Goal: Task Accomplishment & Management: Manage account settings

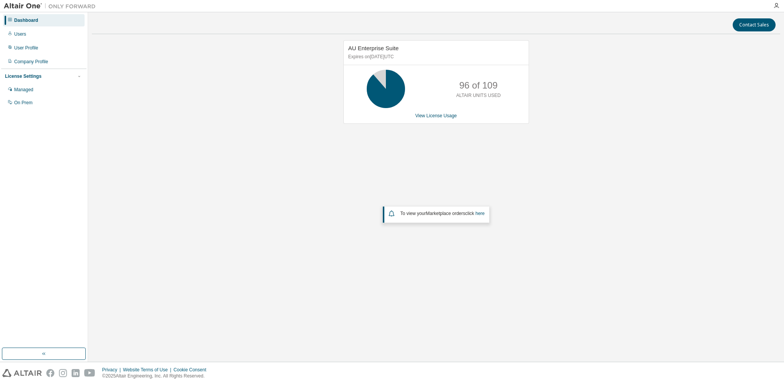
drag, startPoint x: 682, startPoint y: 253, endPoint x: 535, endPoint y: 211, distance: 153.4
click at [682, 253] on div "AU Enterprise Suite Expires on April 7, 2026 UTC 96 of 109 ALTAIR UNITS USED Vi…" at bounding box center [436, 164] width 689 height 249
click at [442, 113] on link "View License Usage" at bounding box center [437, 115] width 42 height 5
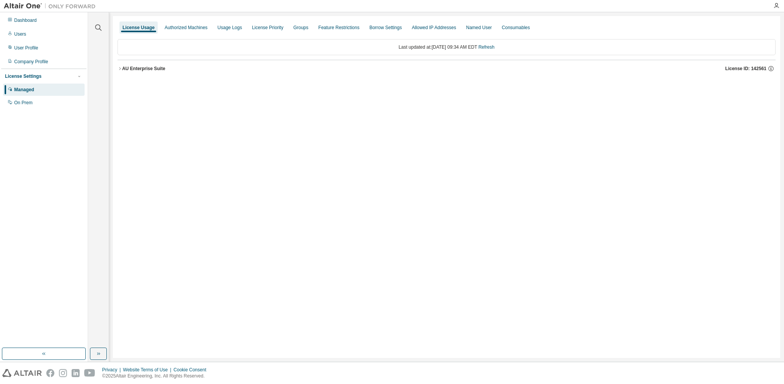
click at [120, 67] on icon "button" at bounding box center [120, 68] width 2 height 3
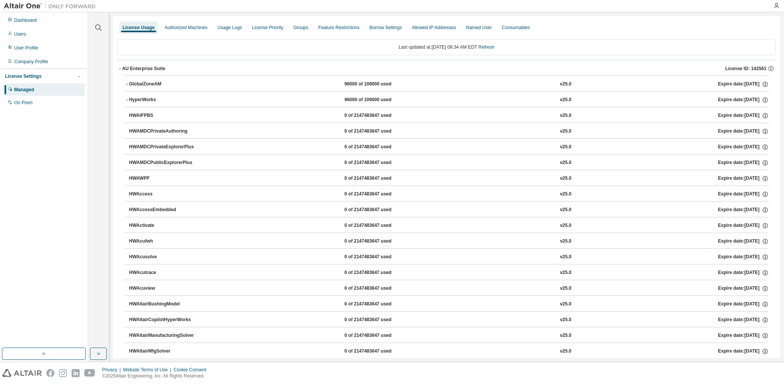
click at [121, 69] on icon "button" at bounding box center [120, 68] width 5 height 5
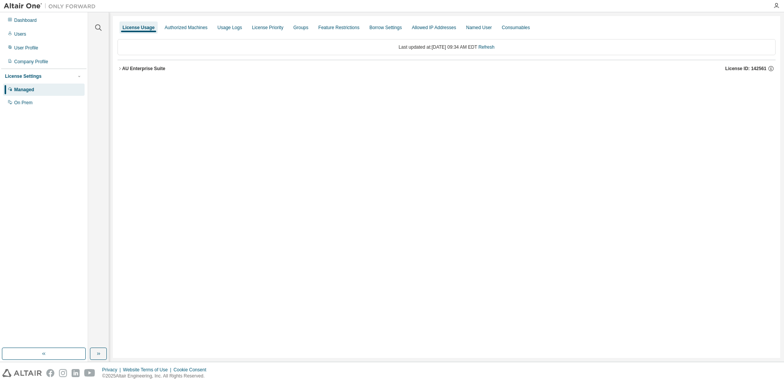
click at [121, 69] on icon "button" at bounding box center [120, 68] width 5 height 5
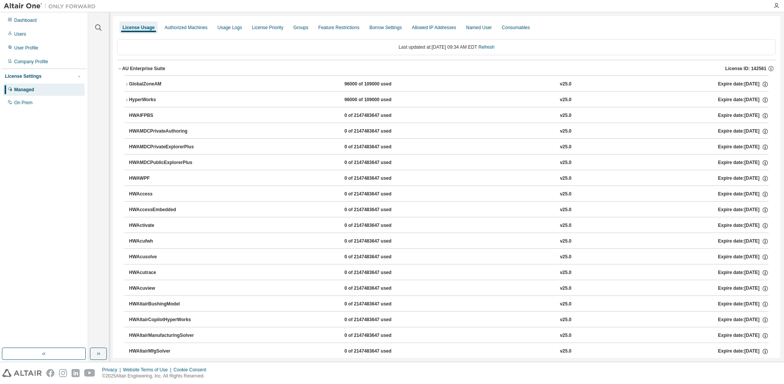
click at [126, 83] on icon "button" at bounding box center [126, 84] width 5 height 5
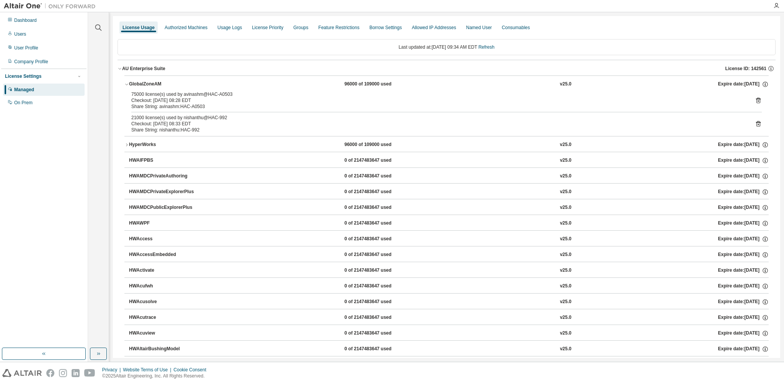
click at [126, 83] on icon "button" at bounding box center [126, 84] width 5 height 5
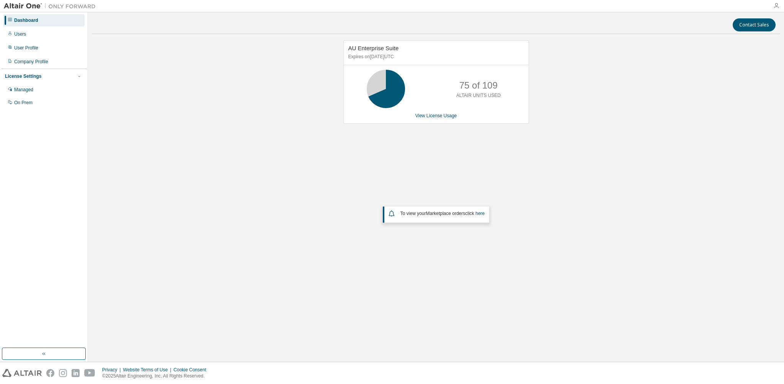
click at [775, 5] on icon "button" at bounding box center [777, 6] width 6 height 6
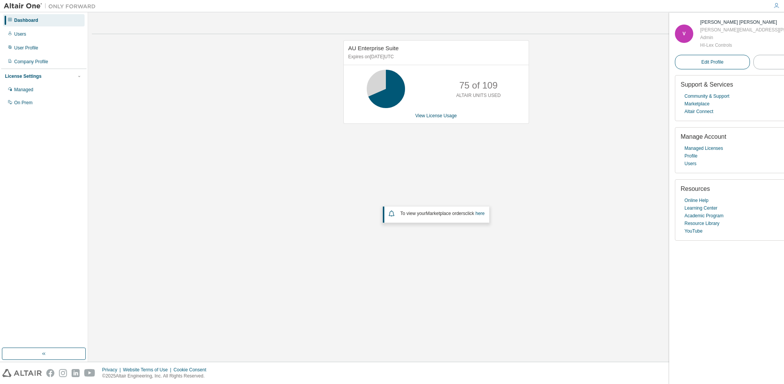
click at [702, 65] on span "Edit Profile" at bounding box center [713, 62] width 22 height 6
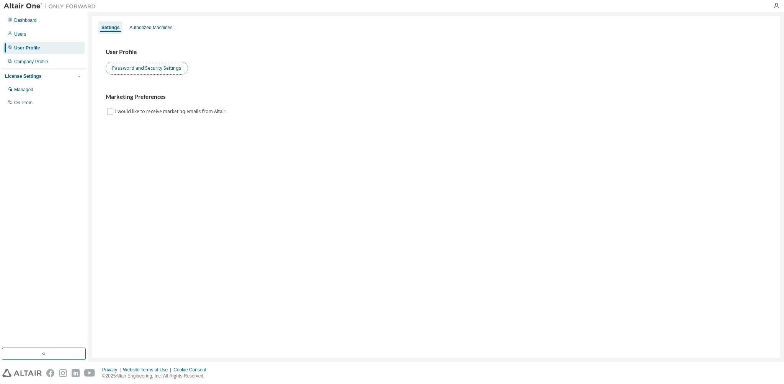
click at [144, 69] on button "Password and Security Settings" at bounding box center [147, 68] width 82 height 13
click at [37, 36] on div "Users" at bounding box center [44, 34] width 82 height 12
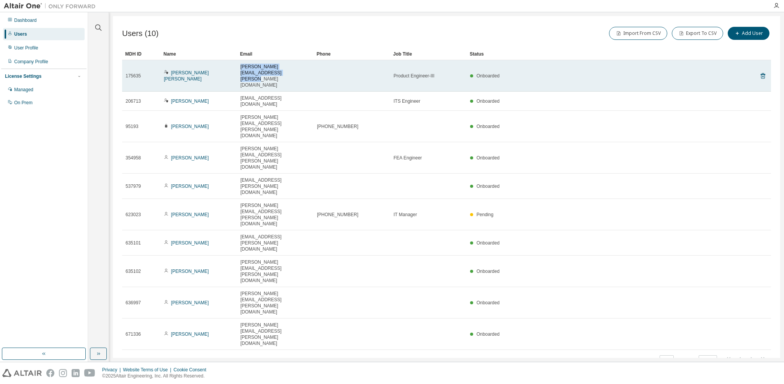
drag, startPoint x: 257, startPoint y: 72, endPoint x: 239, endPoint y: 64, distance: 20.1
click at [239, 64] on td "[PERSON_NAME][EMAIL_ADDRESS][PERSON_NAME][DOMAIN_NAME]" at bounding box center [275, 75] width 77 height 31
copy span "[PERSON_NAME][EMAIL_ADDRESS][PERSON_NAME][DOMAIN_NAME]"
